Goal: Information Seeking & Learning: Learn about a topic

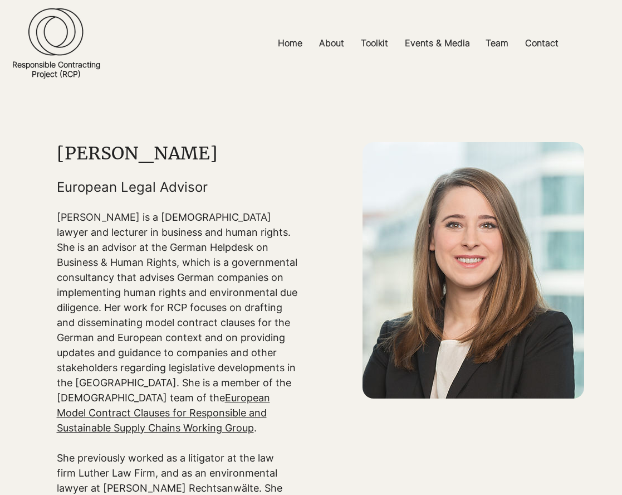
click at [466, 215] on img at bounding box center [474, 270] width 222 height 256
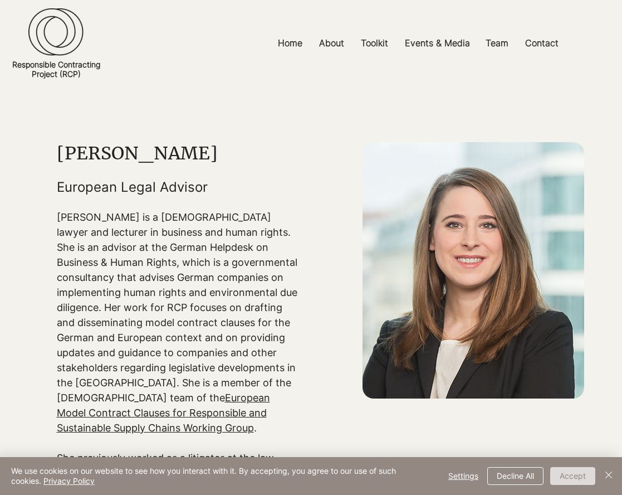
click at [584, 471] on button "Accept" at bounding box center [572, 476] width 45 height 18
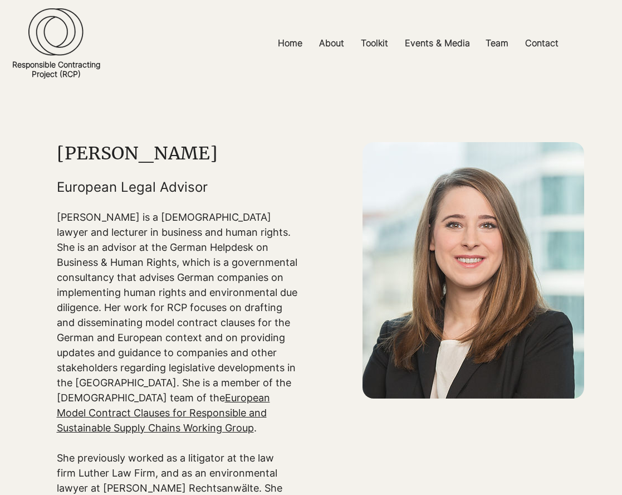
click at [218, 264] on p "[PERSON_NAME] is a [DEMOGRAPHIC_DATA] lawyer and lecturer in business and human…" at bounding box center [177, 322] width 241 height 226
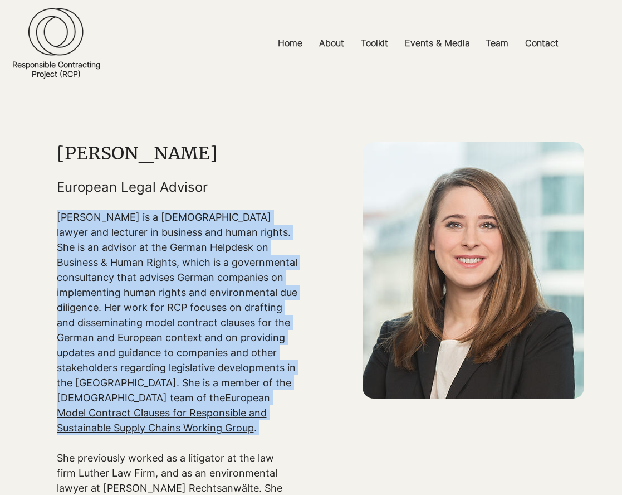
click at [218, 264] on p "[PERSON_NAME] is a [DEMOGRAPHIC_DATA] lawyer and lecturer in business and human…" at bounding box center [177, 322] width 241 height 226
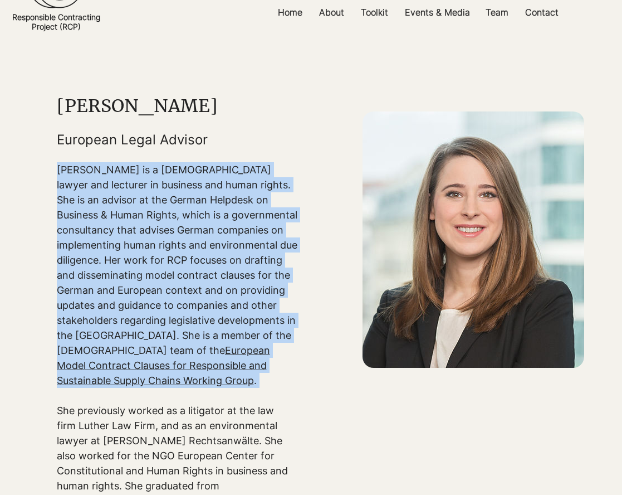
scroll to position [196, 0]
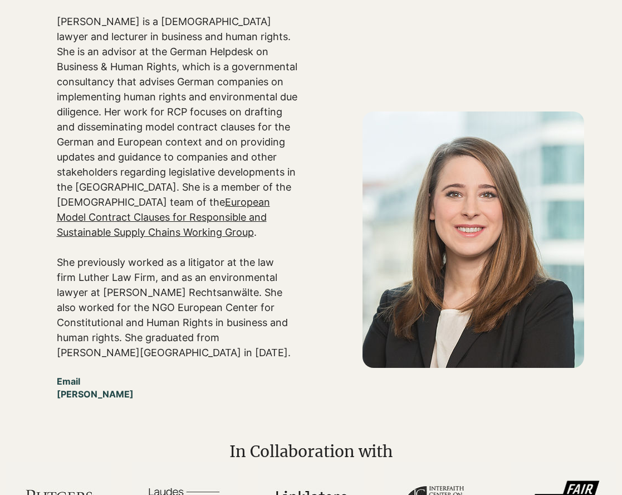
click at [218, 264] on p "She previously worked as a litigator at the law firm Luther Law Firm, and as an…" at bounding box center [177, 307] width 241 height 105
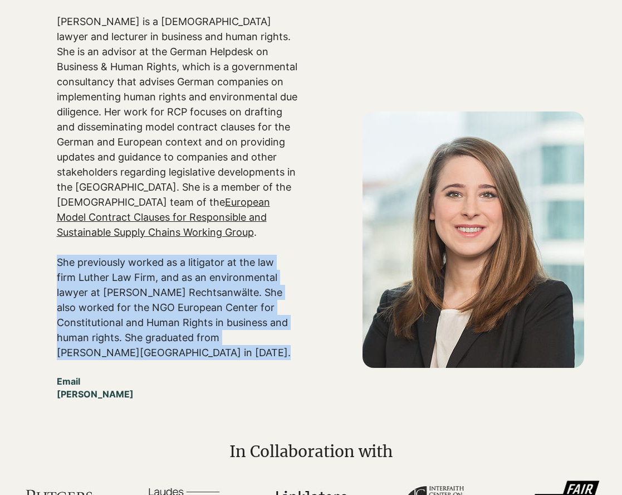
click at [218, 264] on p "She previously worked as a litigator at the law firm Luther Law Firm, and as an…" at bounding box center [177, 307] width 241 height 105
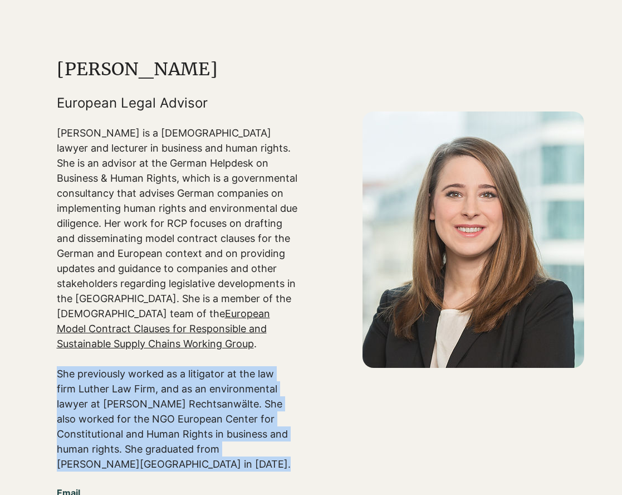
scroll to position [219, 0]
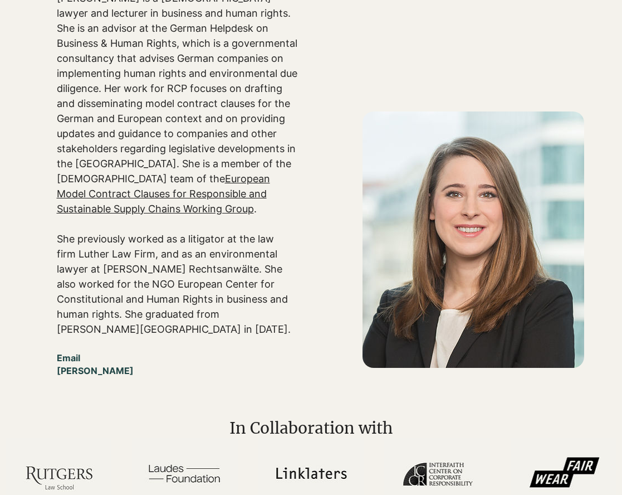
click at [155, 81] on p "[PERSON_NAME] is a [DEMOGRAPHIC_DATA] lawyer and lecturer in business and human…" at bounding box center [177, 104] width 241 height 226
click at [155, 80] on p "[PERSON_NAME] is a [DEMOGRAPHIC_DATA] lawyer and lecturer in business and human…" at bounding box center [177, 104] width 241 height 226
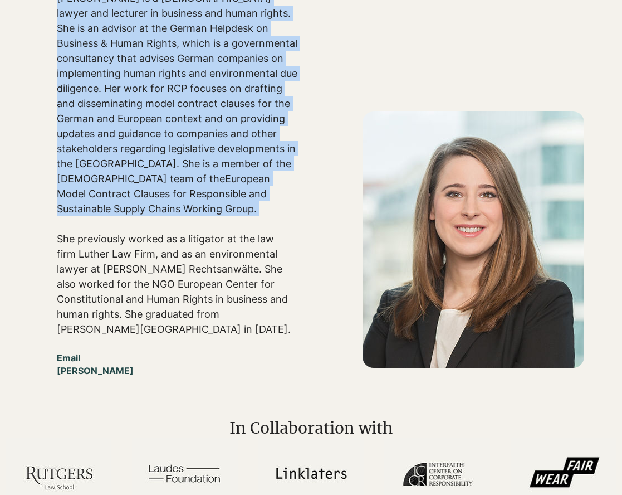
click at [155, 80] on p "[PERSON_NAME] is a [DEMOGRAPHIC_DATA] lawyer and lecturer in business and human…" at bounding box center [177, 104] width 241 height 226
click at [155, 85] on p "[PERSON_NAME] is a [DEMOGRAPHIC_DATA] lawyer and lecturer in business and human…" at bounding box center [177, 104] width 241 height 226
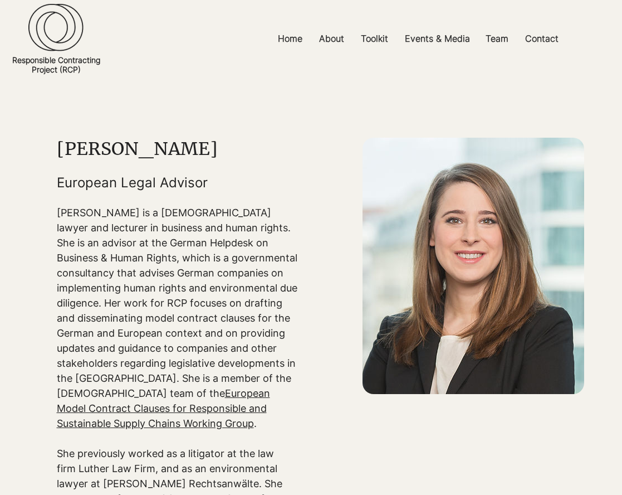
scroll to position [0, 0]
